Goal: Information Seeking & Learning: Learn about a topic

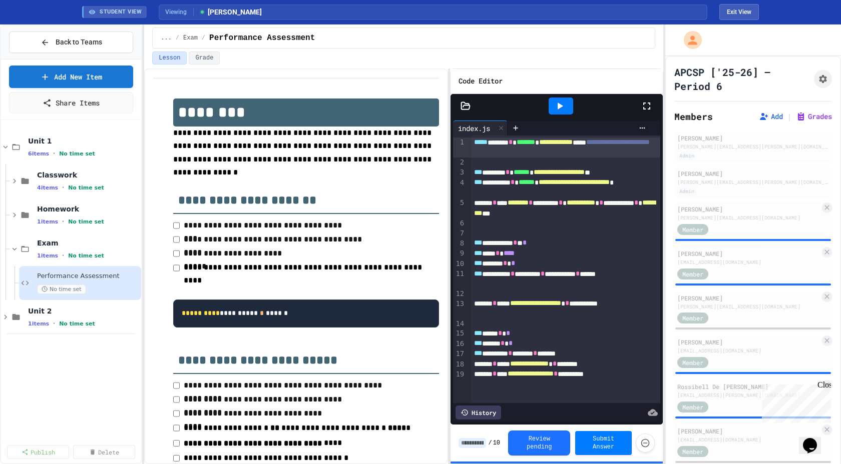
scroll to position [433, 0]
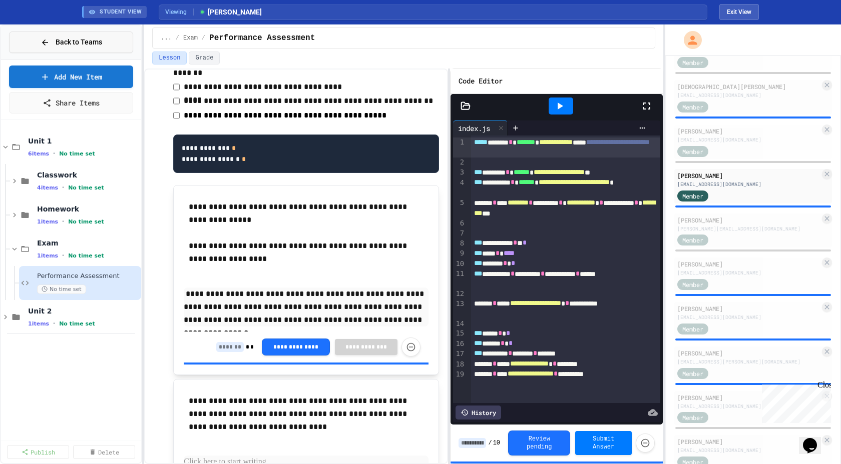
click at [109, 43] on button "Back to Teams" at bounding box center [71, 43] width 124 height 22
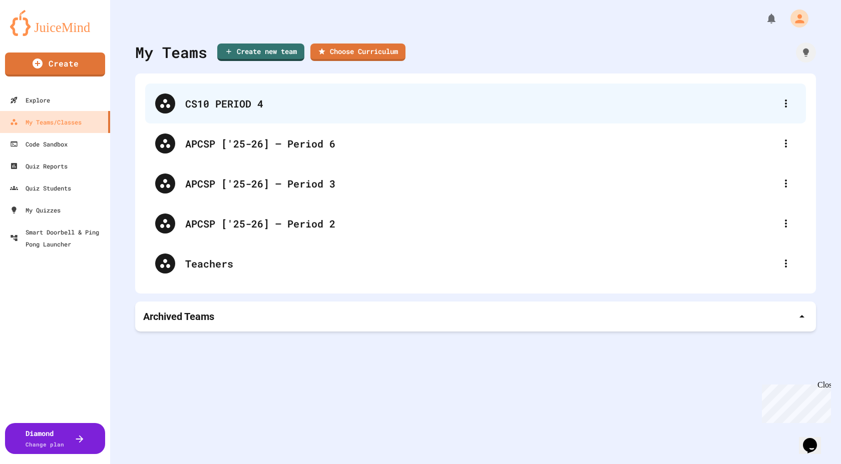
click at [234, 93] on div "CS10 PERIOD 4" at bounding box center [475, 104] width 661 height 40
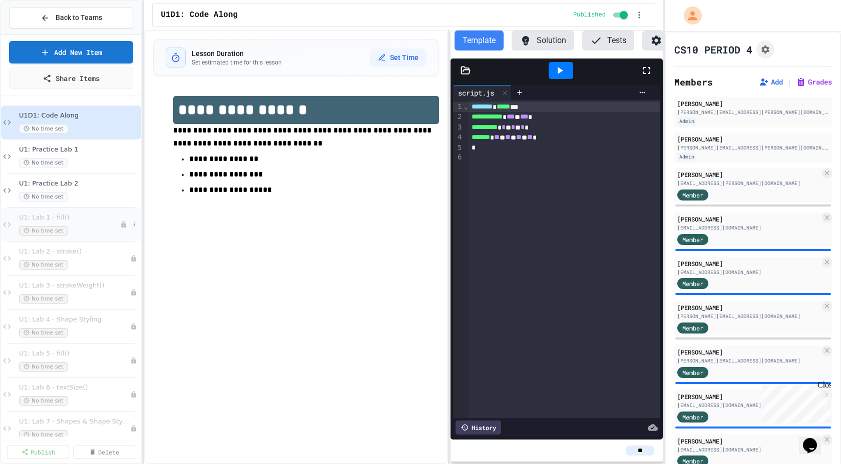
scroll to position [83, 0]
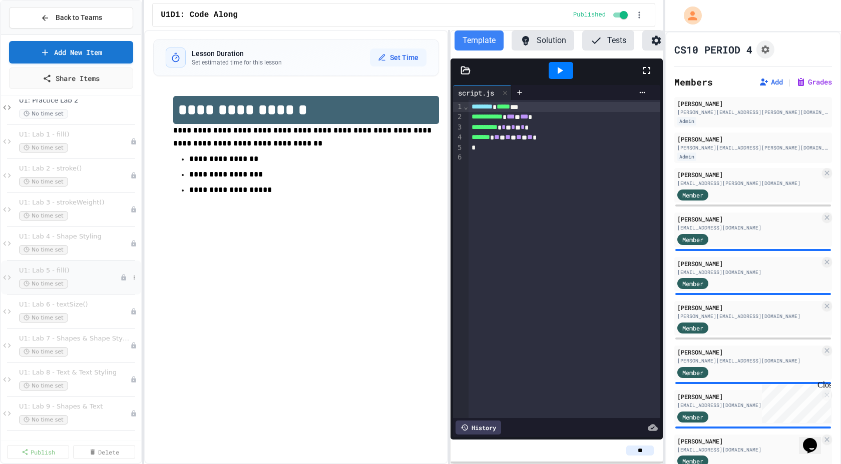
click at [70, 285] on div "No time set" at bounding box center [69, 284] width 101 height 10
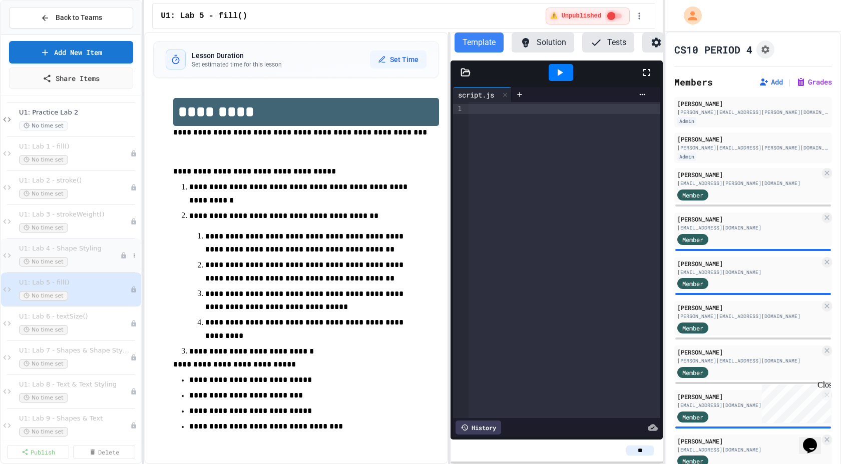
click at [78, 258] on div "No time set" at bounding box center [69, 262] width 101 height 10
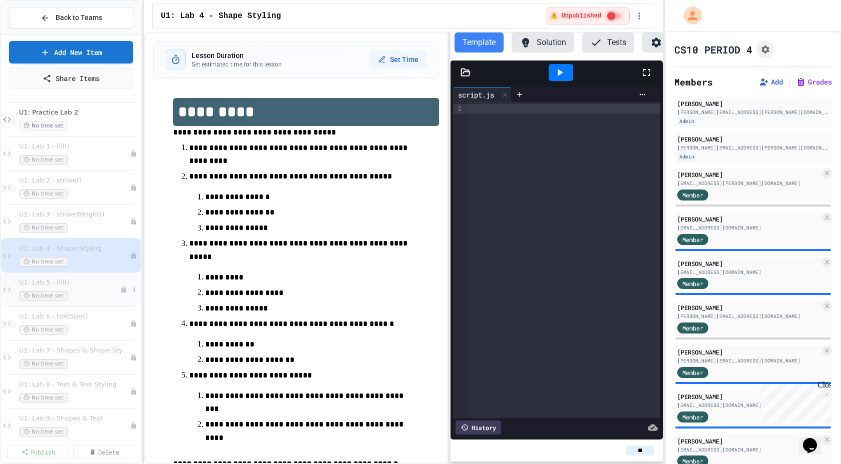
scroll to position [83, 0]
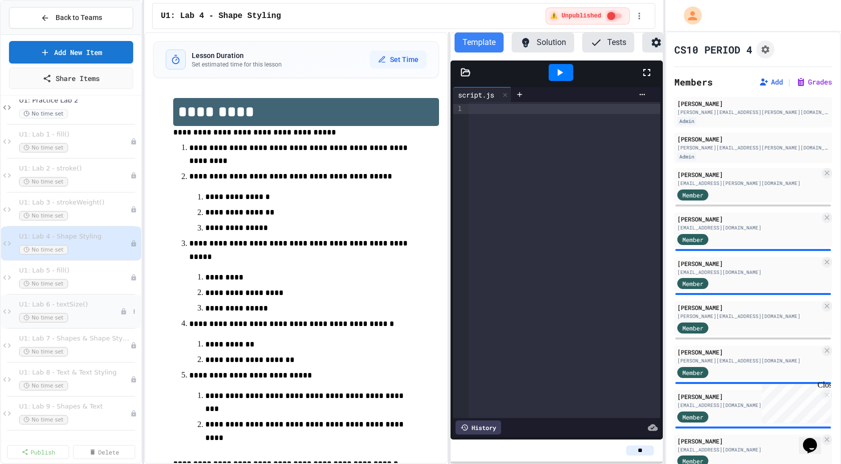
click at [85, 309] on div "U1: Lab 6 - textSize() No time set" at bounding box center [69, 312] width 101 height 22
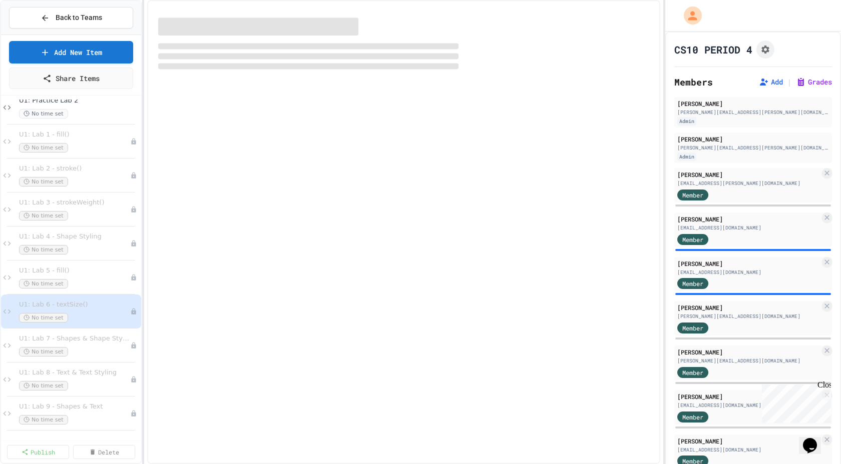
scroll to position [71, 0]
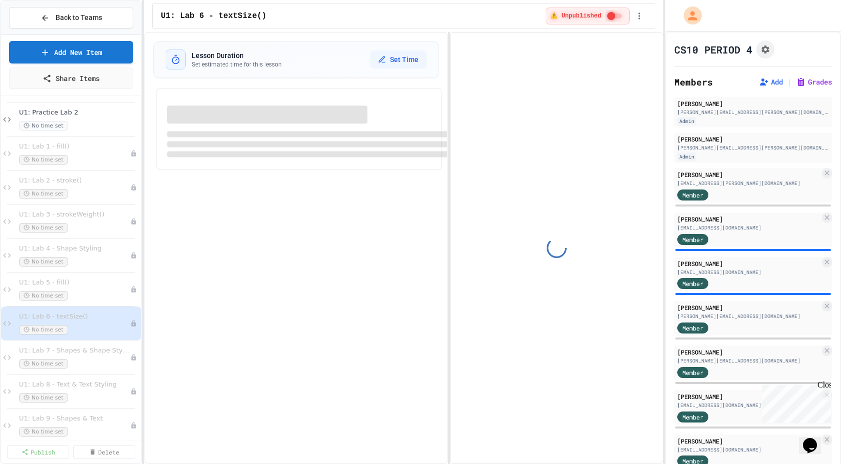
click at [87, 279] on span "U1: Lab 5 - fill()" at bounding box center [74, 283] width 111 height 9
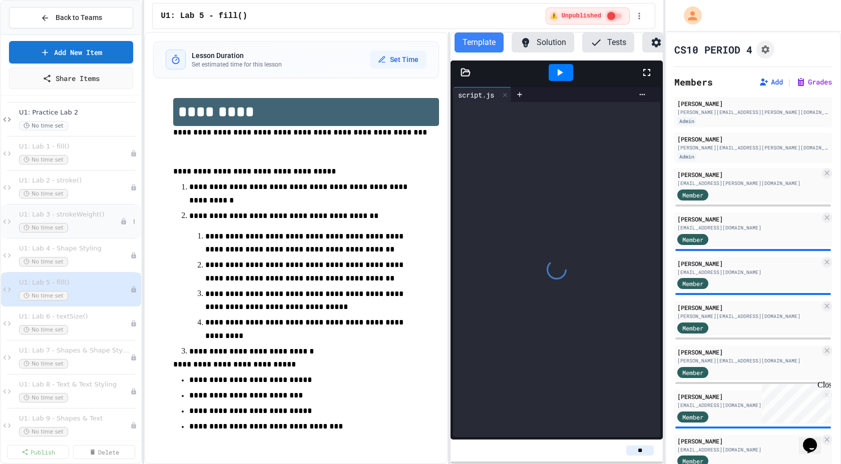
click at [88, 227] on div "No time set" at bounding box center [69, 228] width 101 height 10
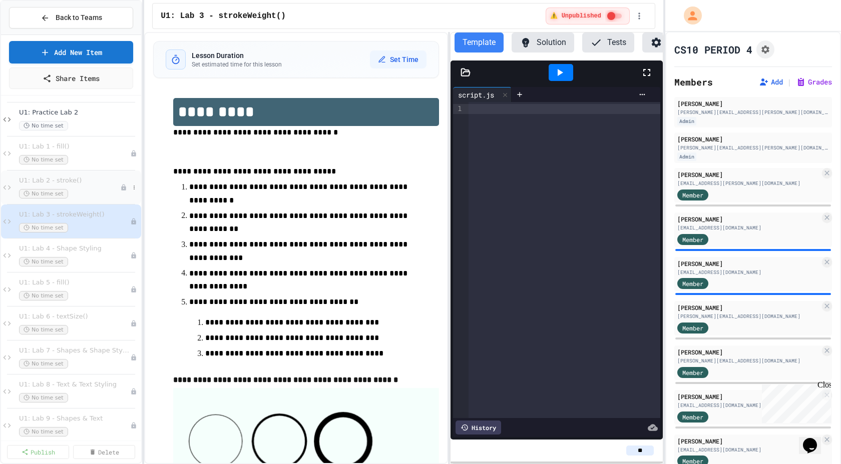
click at [91, 198] on div "No time set" at bounding box center [69, 194] width 101 height 10
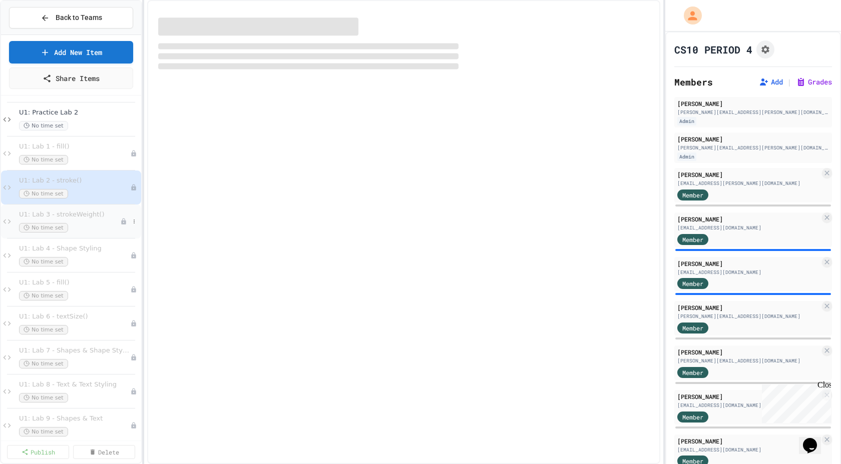
drag, startPoint x: 92, startPoint y: 211, endPoint x: 92, endPoint y: 218, distance: 7.0
click at [92, 218] on span "U1: Lab 3 - strokeWeight()" at bounding box center [69, 215] width 101 height 9
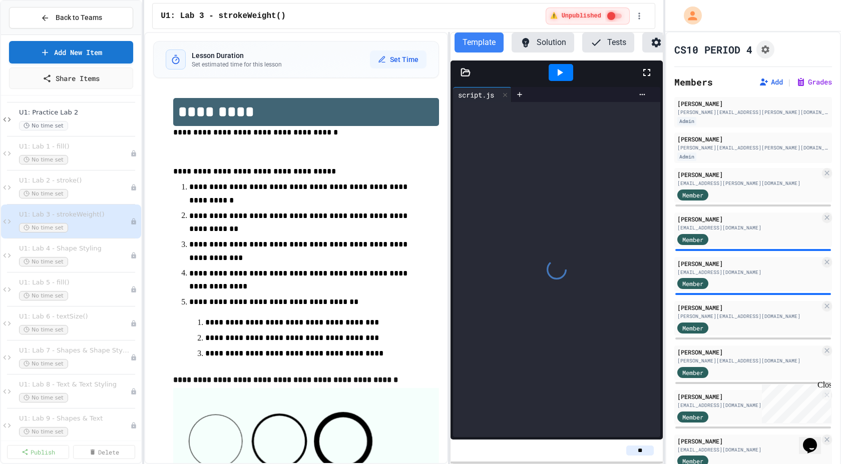
click at [93, 239] on div "U1: Lab 4 - Shape Styling No time set" at bounding box center [71, 256] width 140 height 34
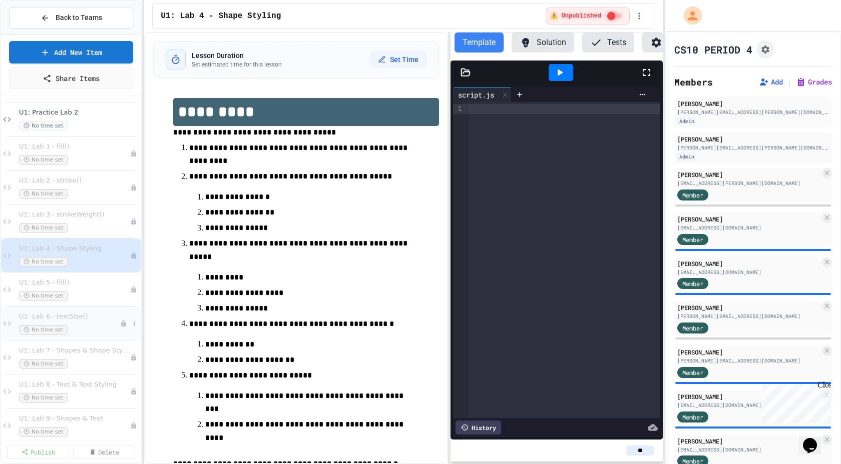
click at [89, 314] on span "U1: Lab 6 - textSize()" at bounding box center [69, 317] width 101 height 9
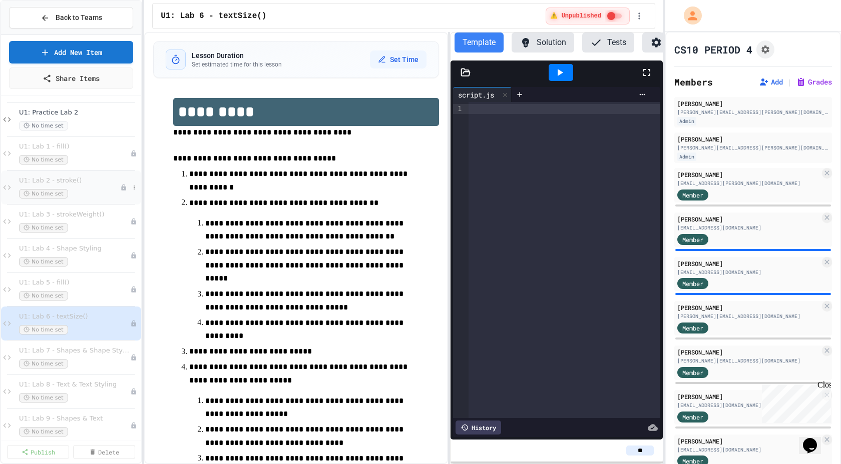
click at [73, 191] on div "No time set" at bounding box center [69, 194] width 101 height 10
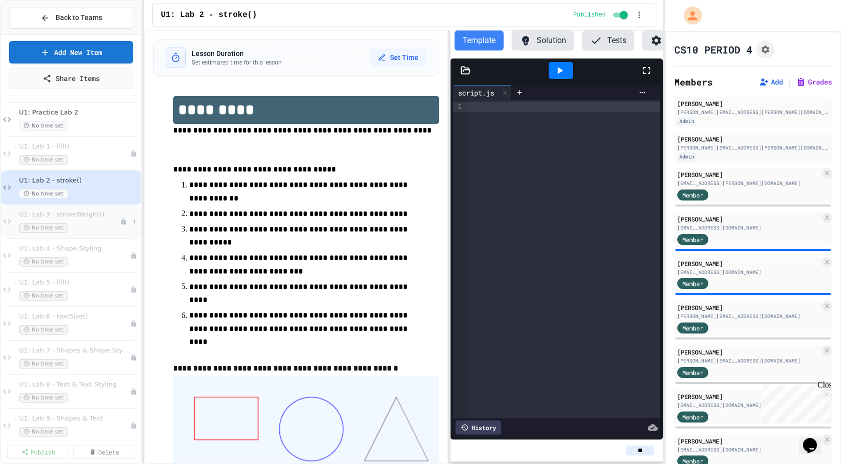
click at [116, 231] on div "No time set" at bounding box center [69, 228] width 101 height 10
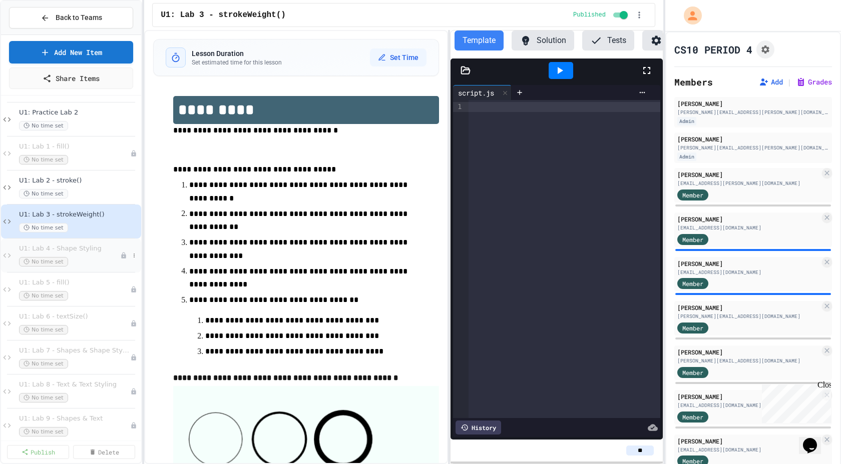
click at [89, 262] on div "No time set" at bounding box center [69, 262] width 101 height 10
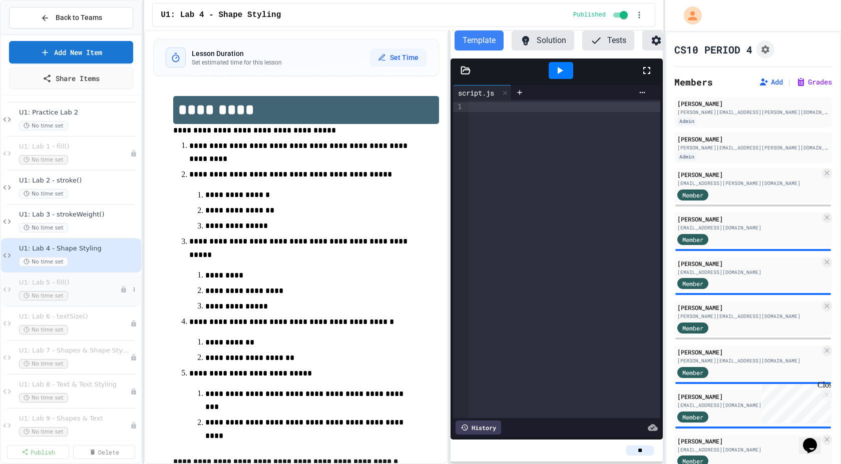
click at [77, 286] on span "U1: Lab 5 - fill()" at bounding box center [69, 283] width 101 height 9
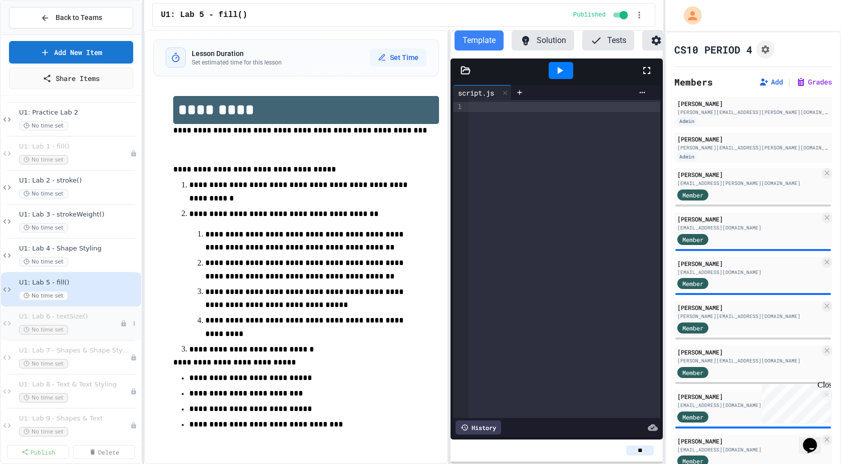
click at [72, 334] on div "No time set" at bounding box center [69, 330] width 101 height 10
